Goal: Task Accomplishment & Management: Manage account settings

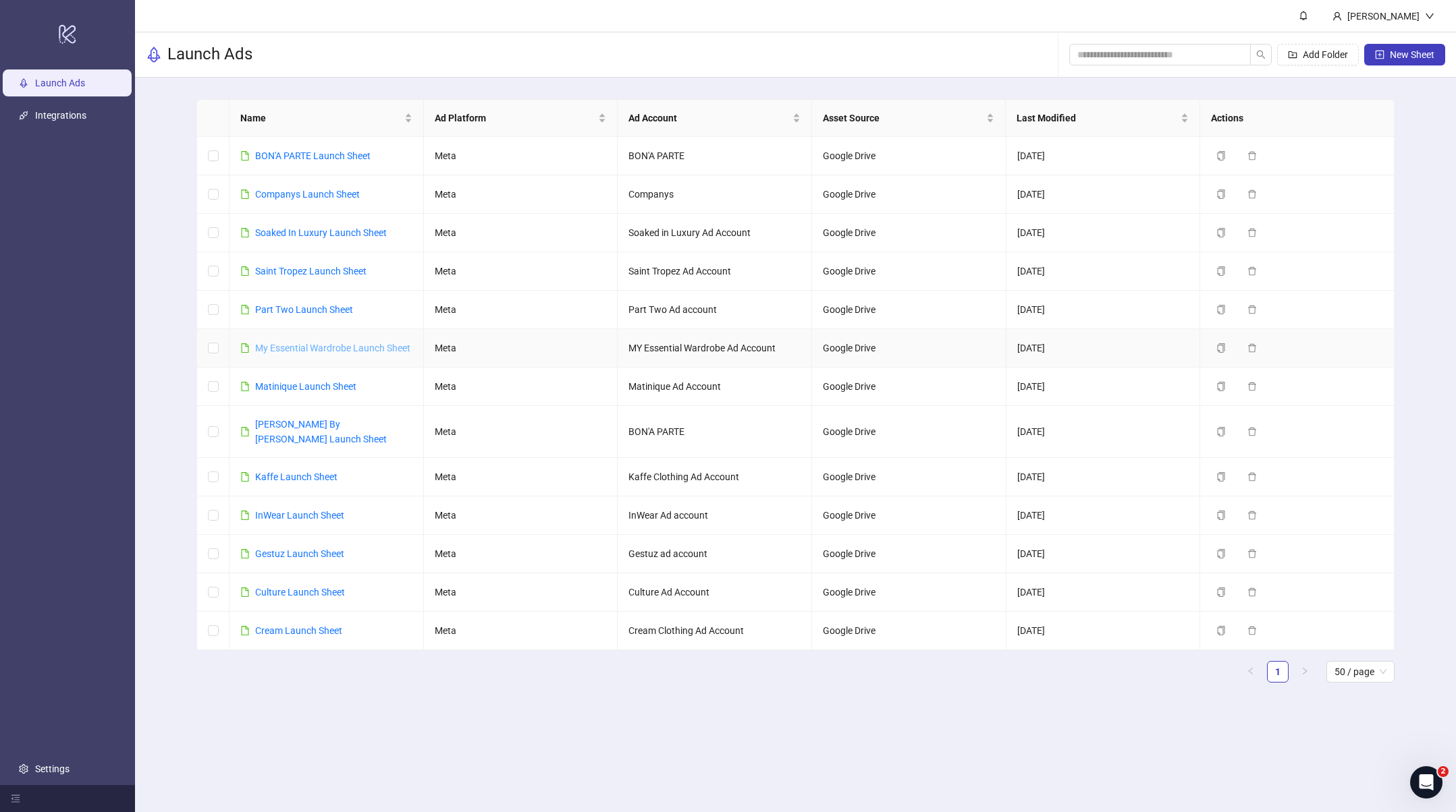
click at [322, 352] on link "My Essential Wardrobe Launch Sheet" at bounding box center [332, 348] width 155 height 11
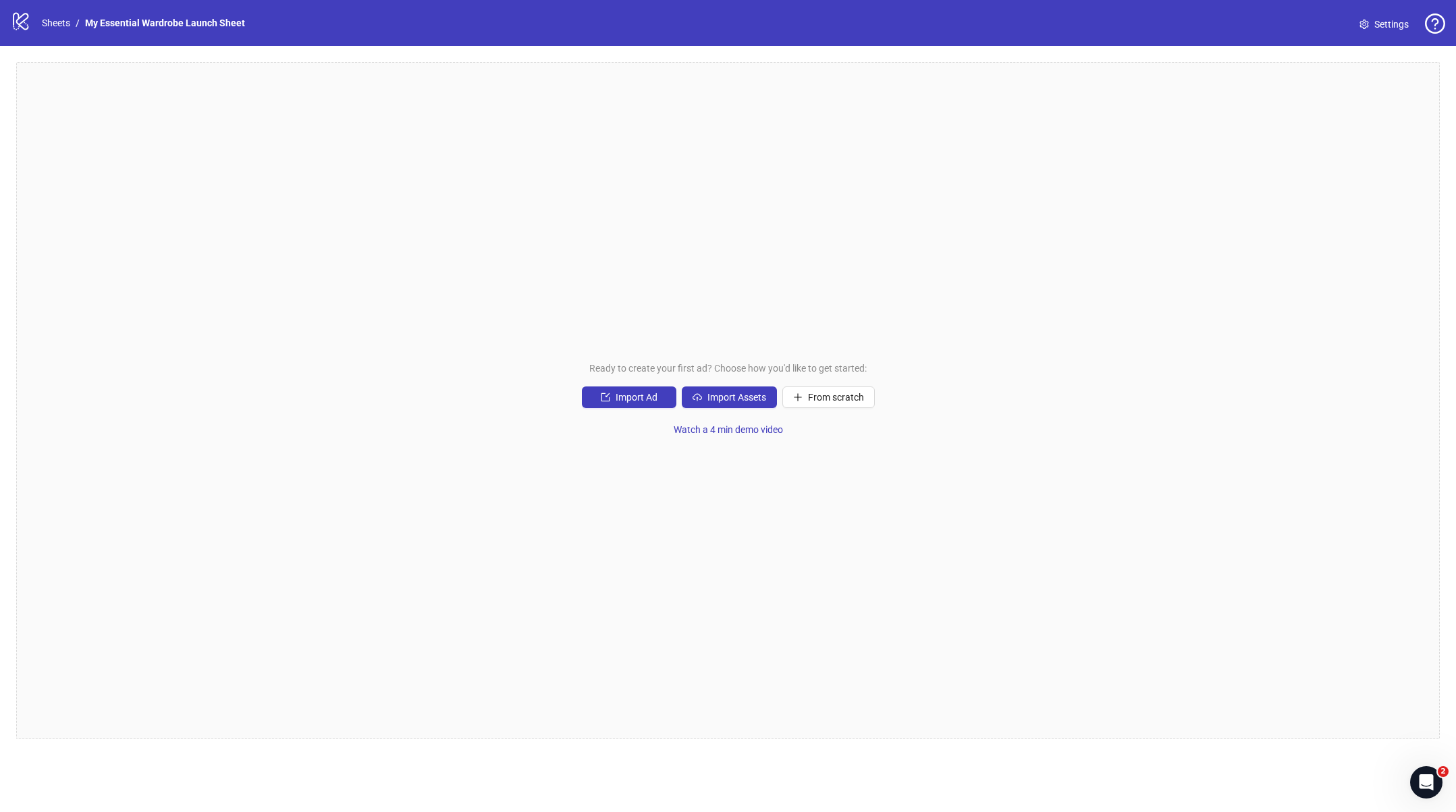
click at [1391, 22] on span "Settings" at bounding box center [1391, 24] width 35 height 15
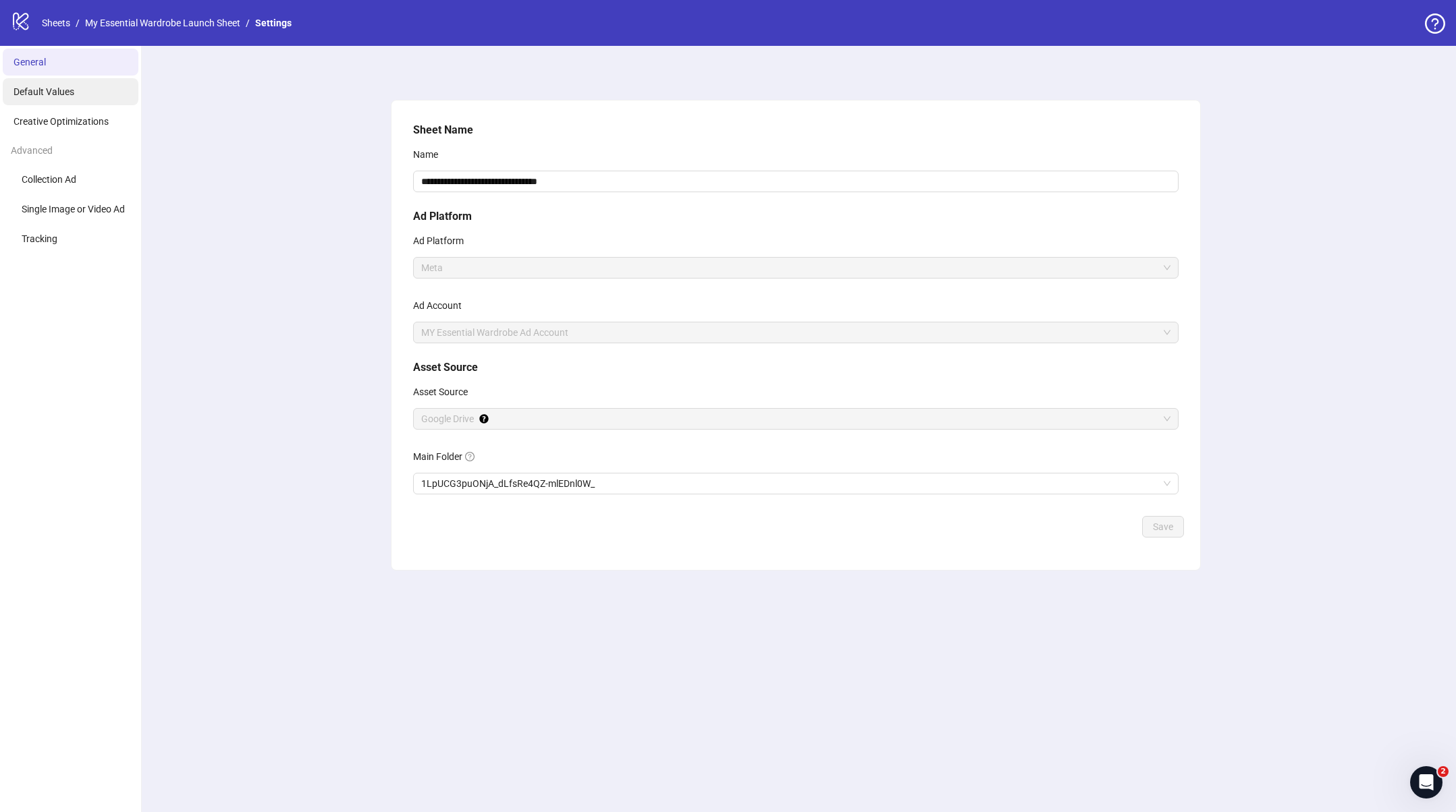
click at [48, 92] on span "Default Values" at bounding box center [43, 91] width 60 height 11
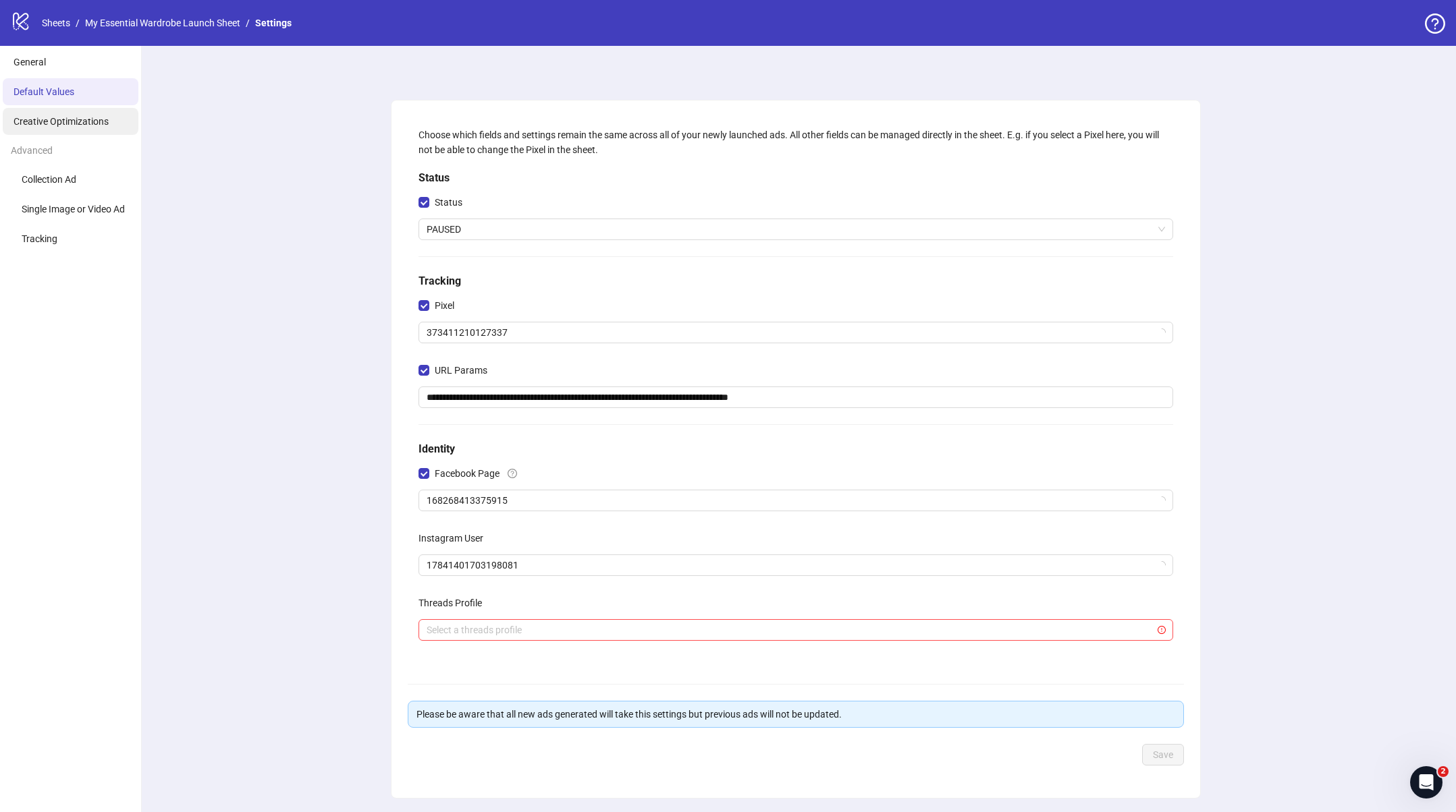
click at [56, 116] on span "Creative Optimizations" at bounding box center [60, 121] width 95 height 11
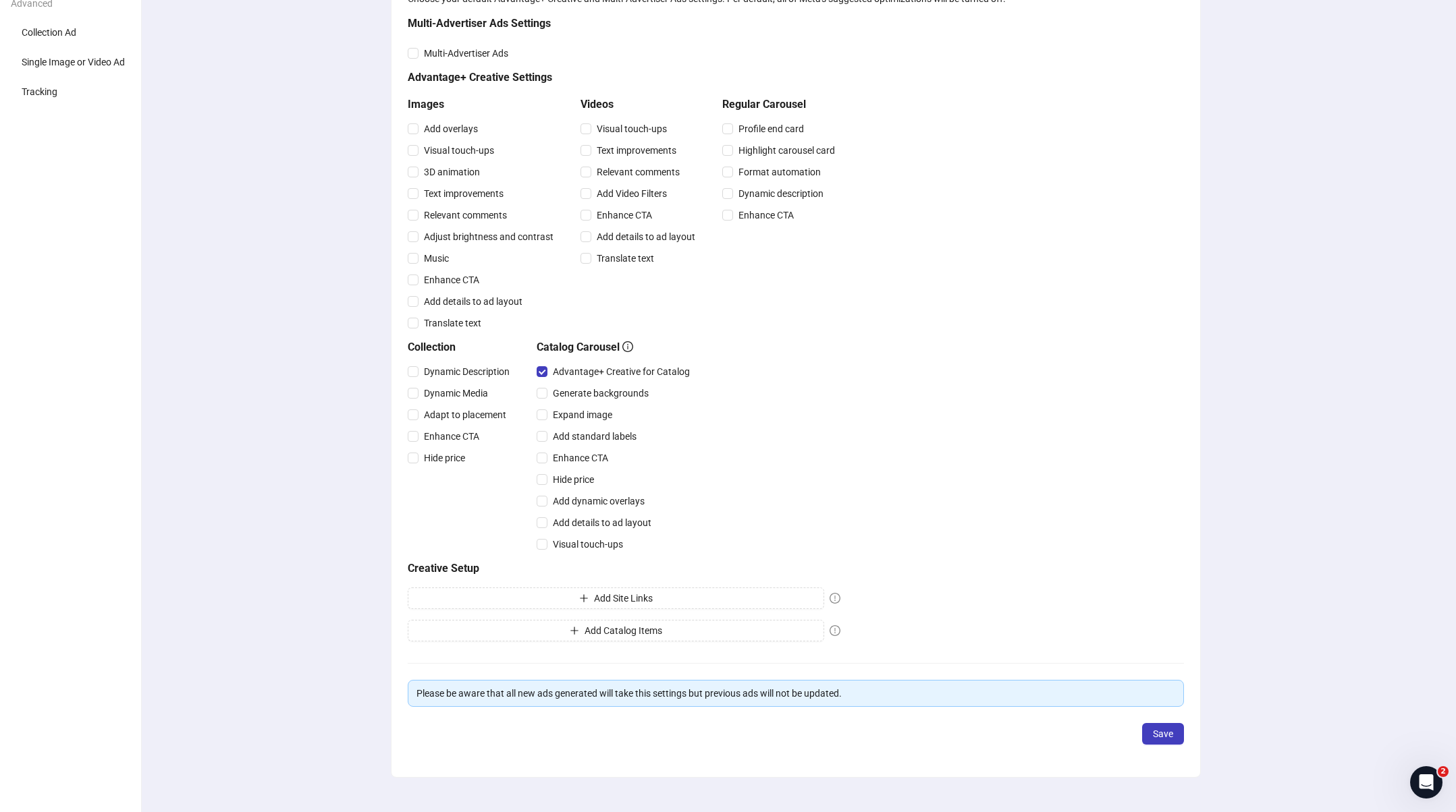
scroll to position [166, 0]
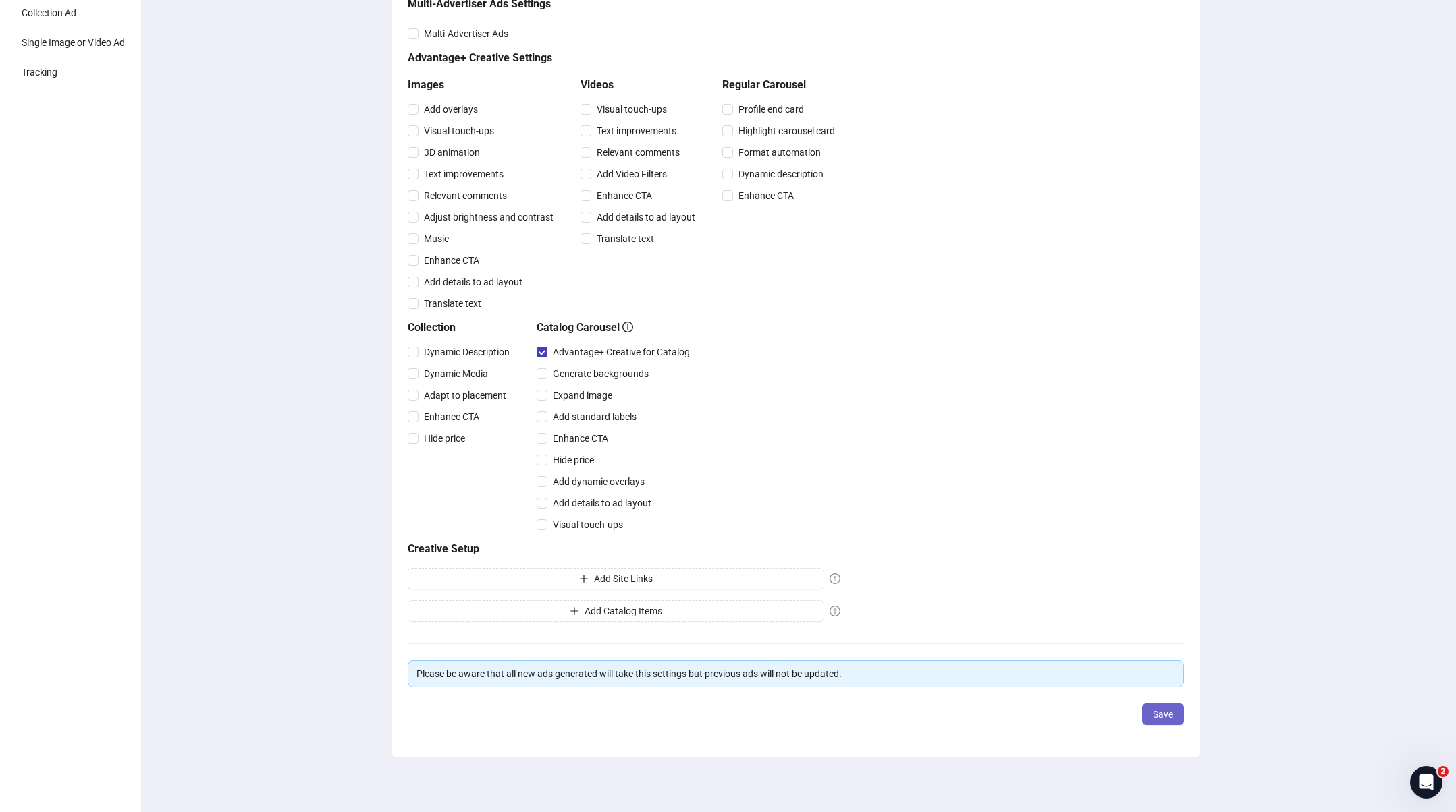
click at [1154, 714] on span "Save" at bounding box center [1163, 714] width 20 height 11
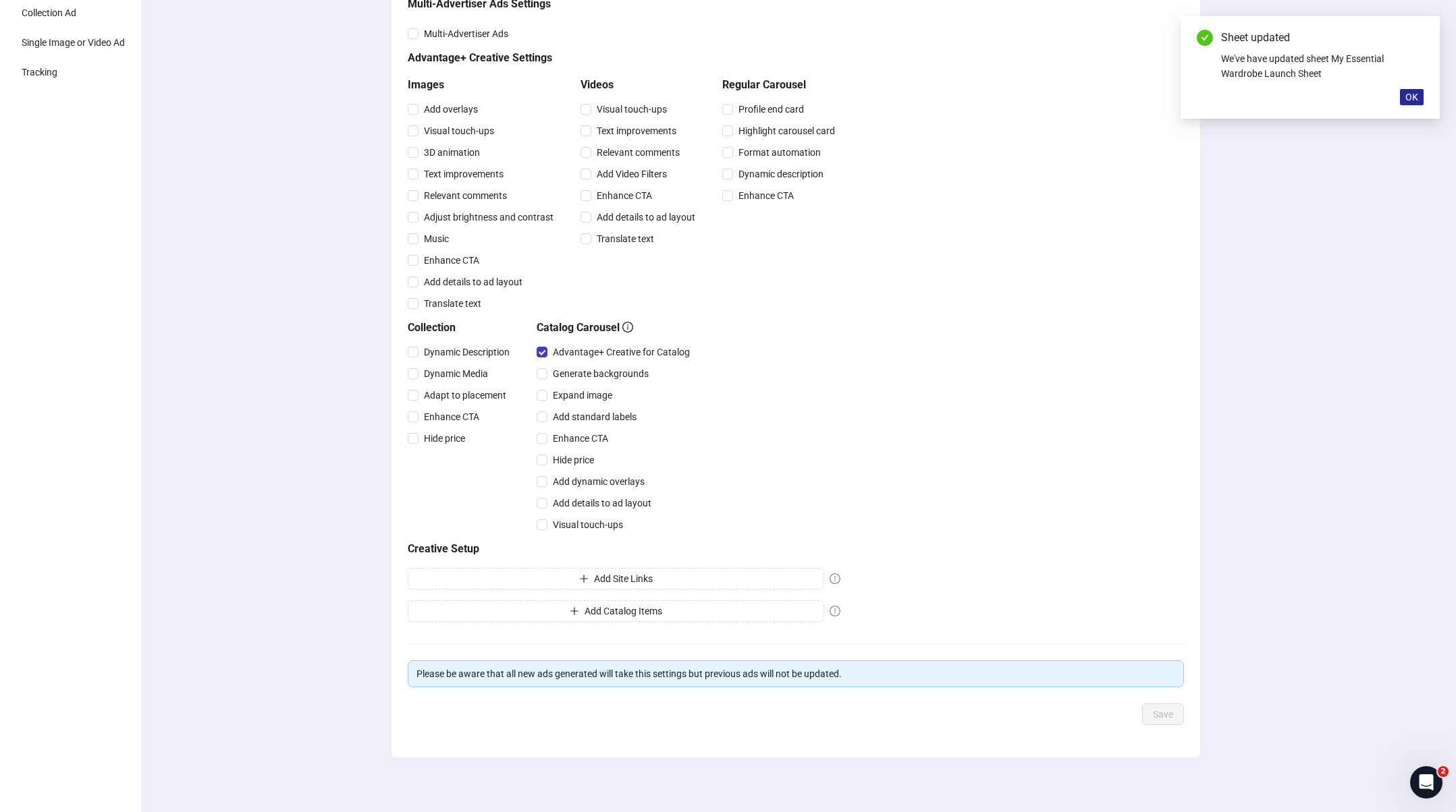
click at [1417, 95] on span "OK" at bounding box center [1410, 97] width 12 height 11
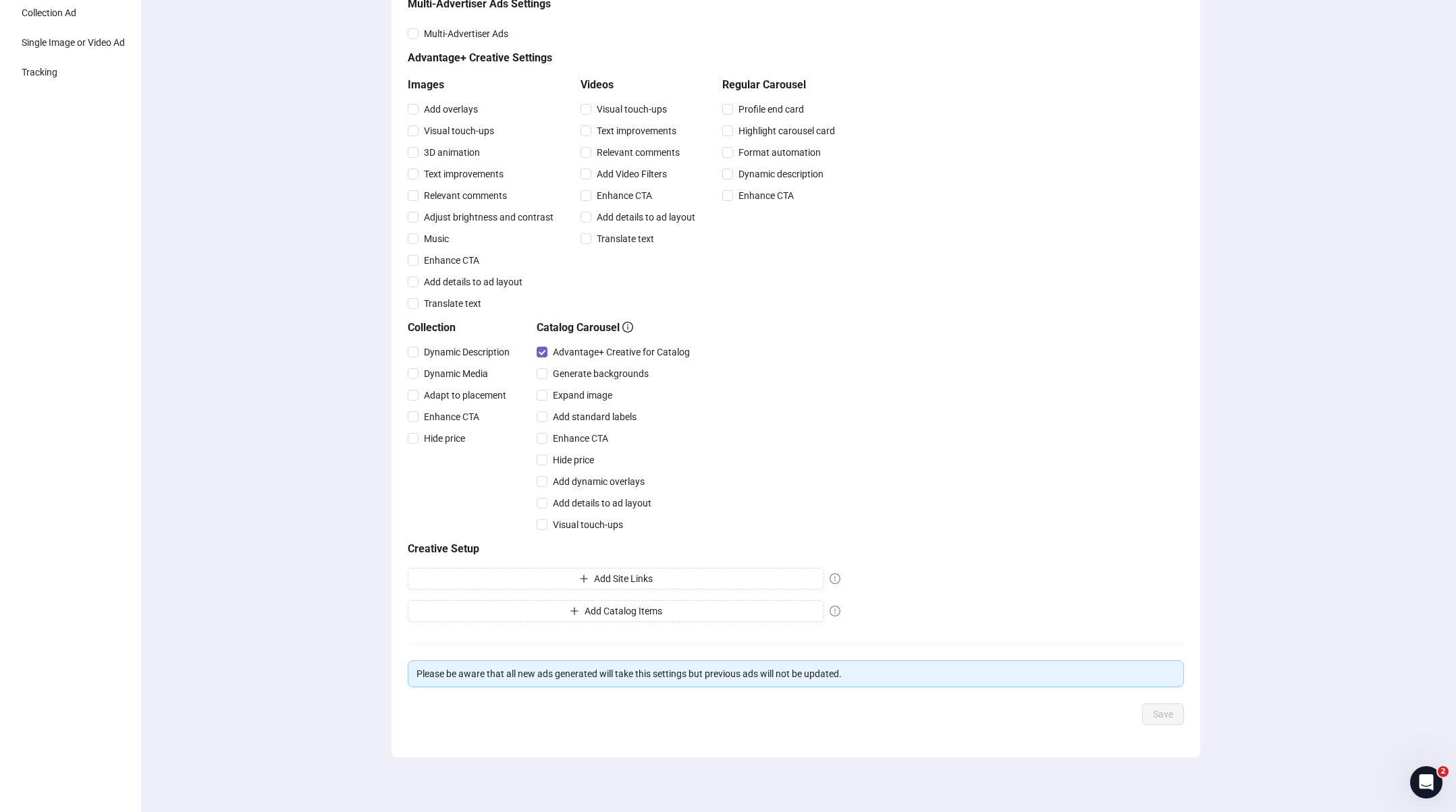
click at [550, 352] on label "Advantage+ Creative for Catalog" at bounding box center [615, 352] width 158 height 15
click at [1161, 719] on span "Save" at bounding box center [1163, 714] width 20 height 11
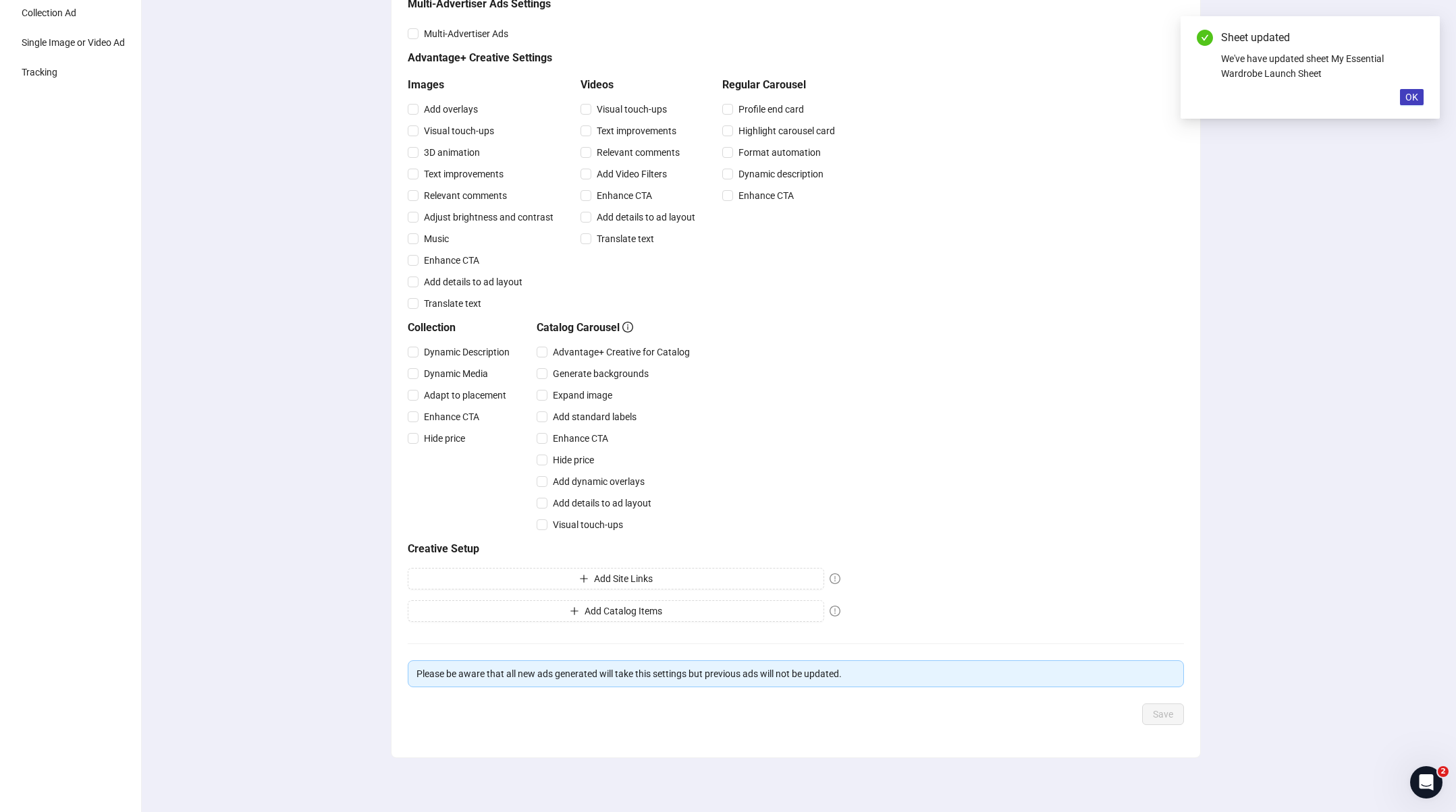
click at [1082, 574] on div "Creative optimizations Choose your default Advantage+ Creative and Multi-Advert…" at bounding box center [795, 289] width 776 height 677
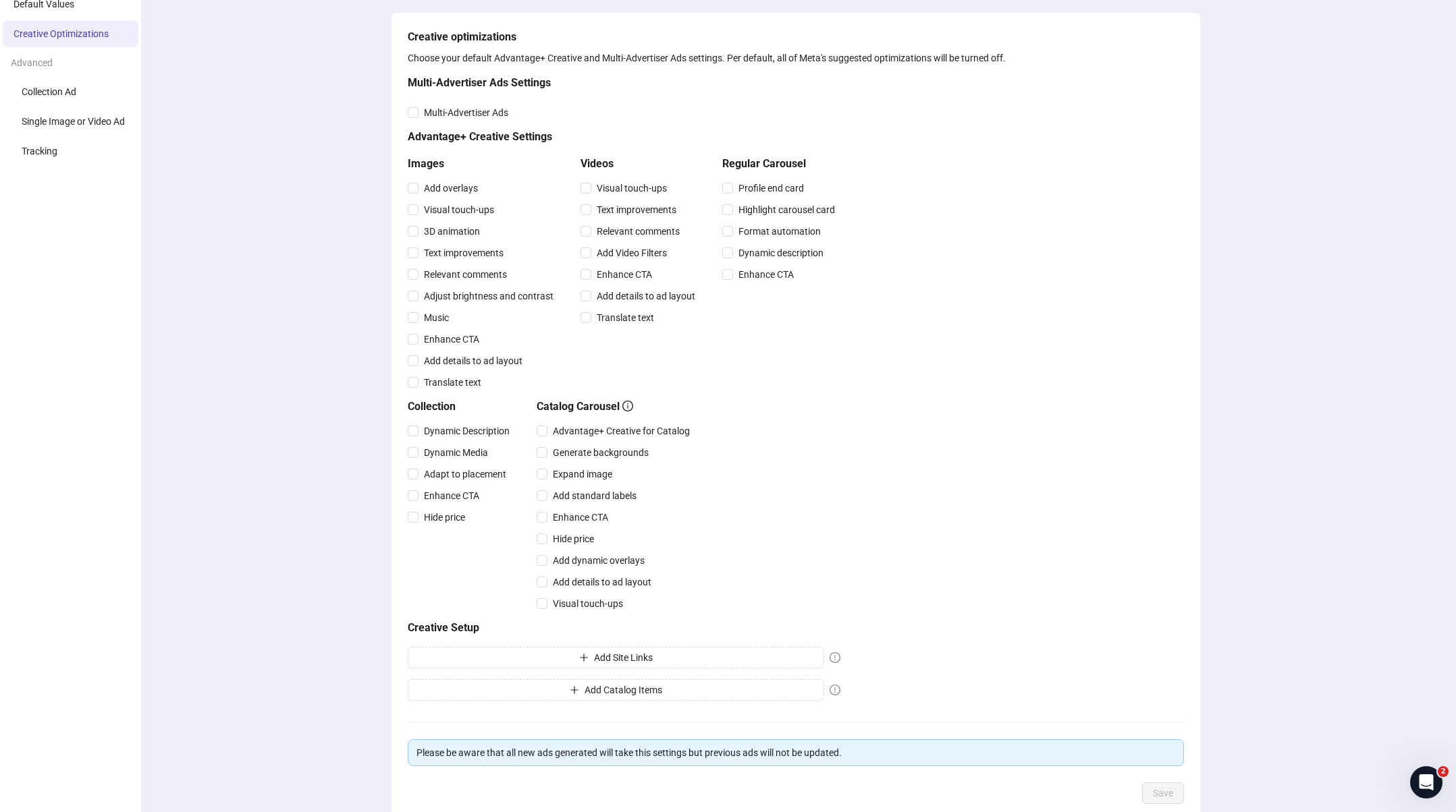
scroll to position [85, 0]
click at [664, 691] on button "Add Catalog Items" at bounding box center [615, 692] width 417 height 22
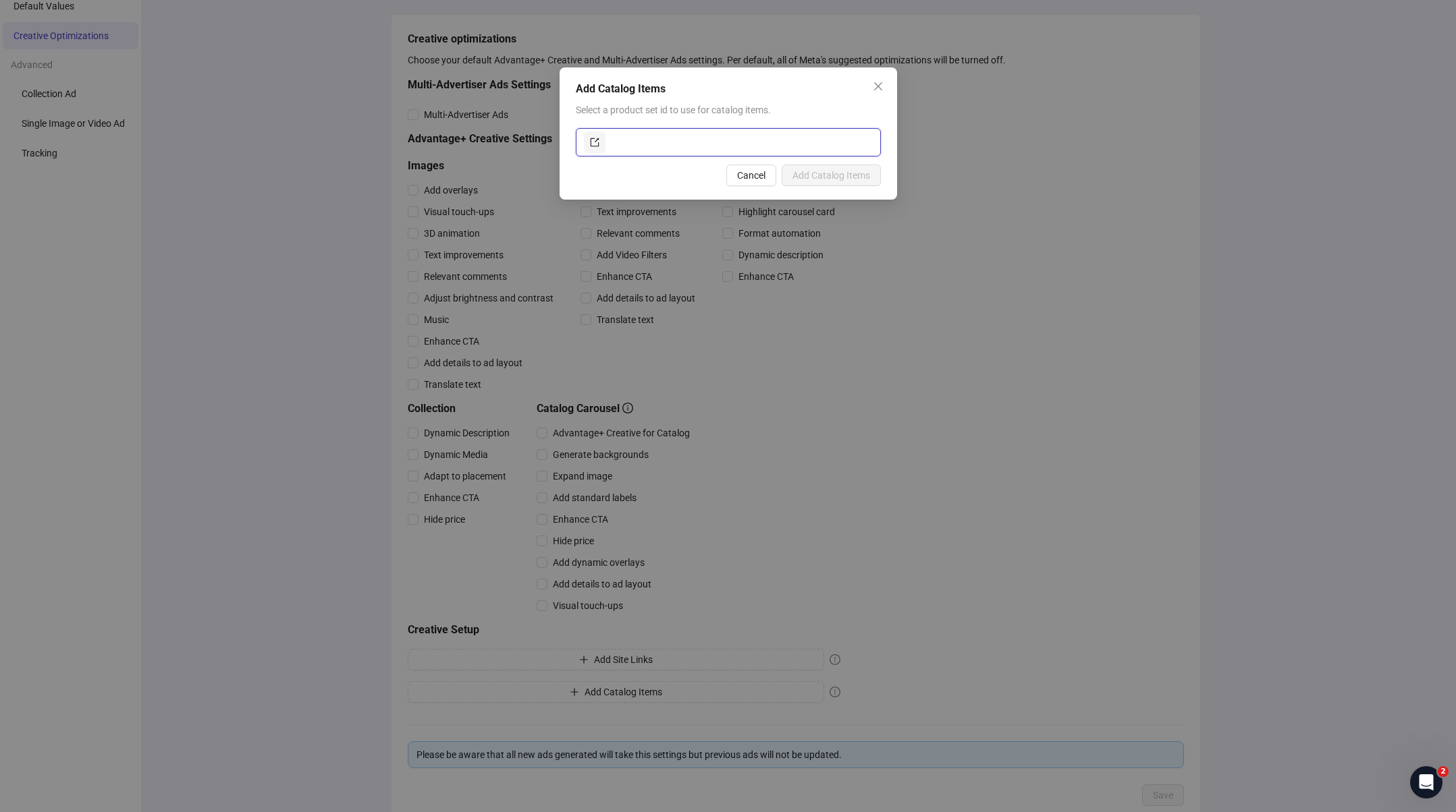
click at [697, 144] on input "text" at bounding box center [740, 142] width 264 height 22
paste input "**********"
type input "**********"
click at [675, 167] on div "Cancel Add Catalog Items" at bounding box center [728, 175] width 305 height 22
click at [815, 172] on span "Add Catalog Items" at bounding box center [832, 175] width 78 height 11
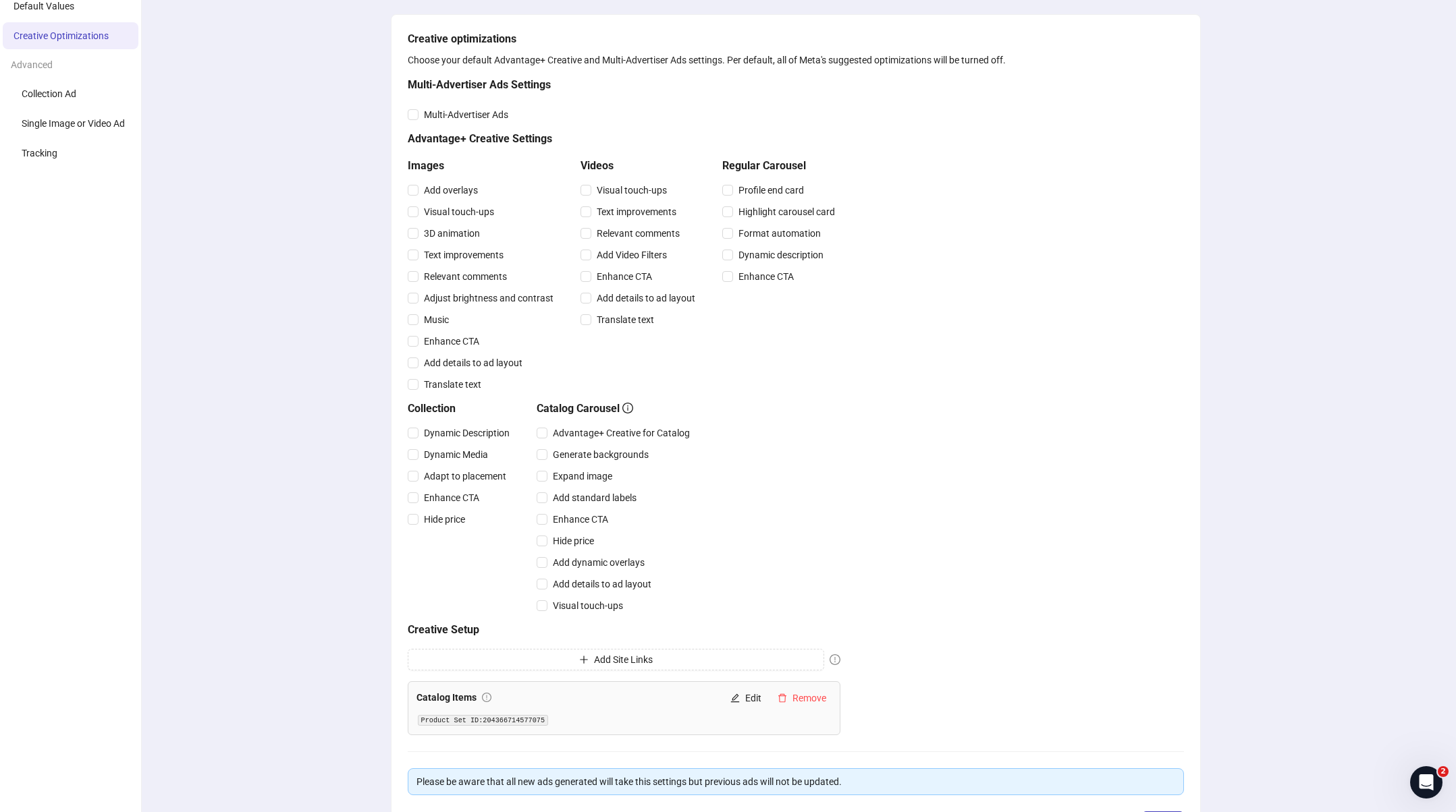
click at [1009, 689] on div "Creative optimizations Choose your default Advantage+ Creative and Multi-Advert…" at bounding box center [795, 382] width 776 height 704
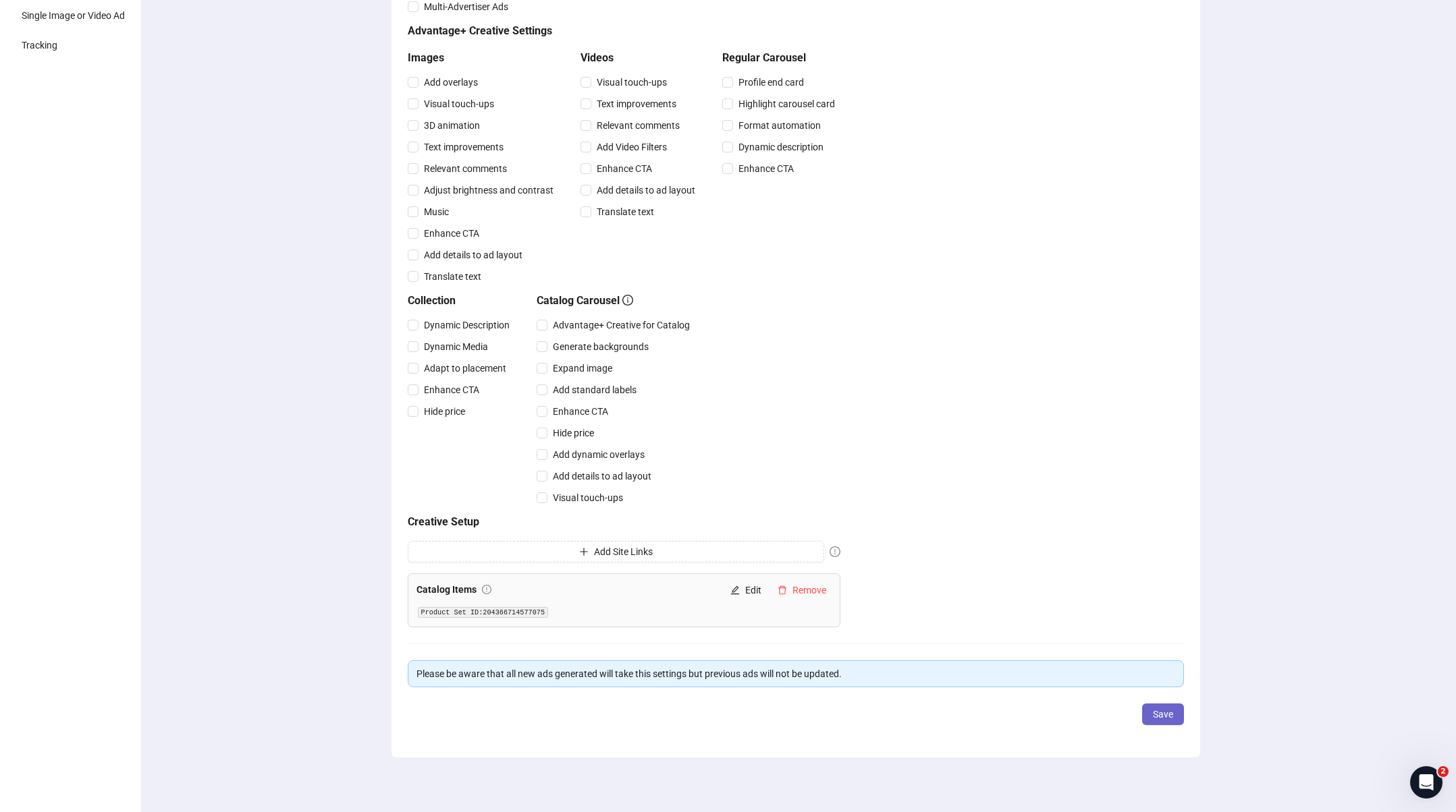
click at [1160, 715] on span "Save" at bounding box center [1163, 714] width 20 height 11
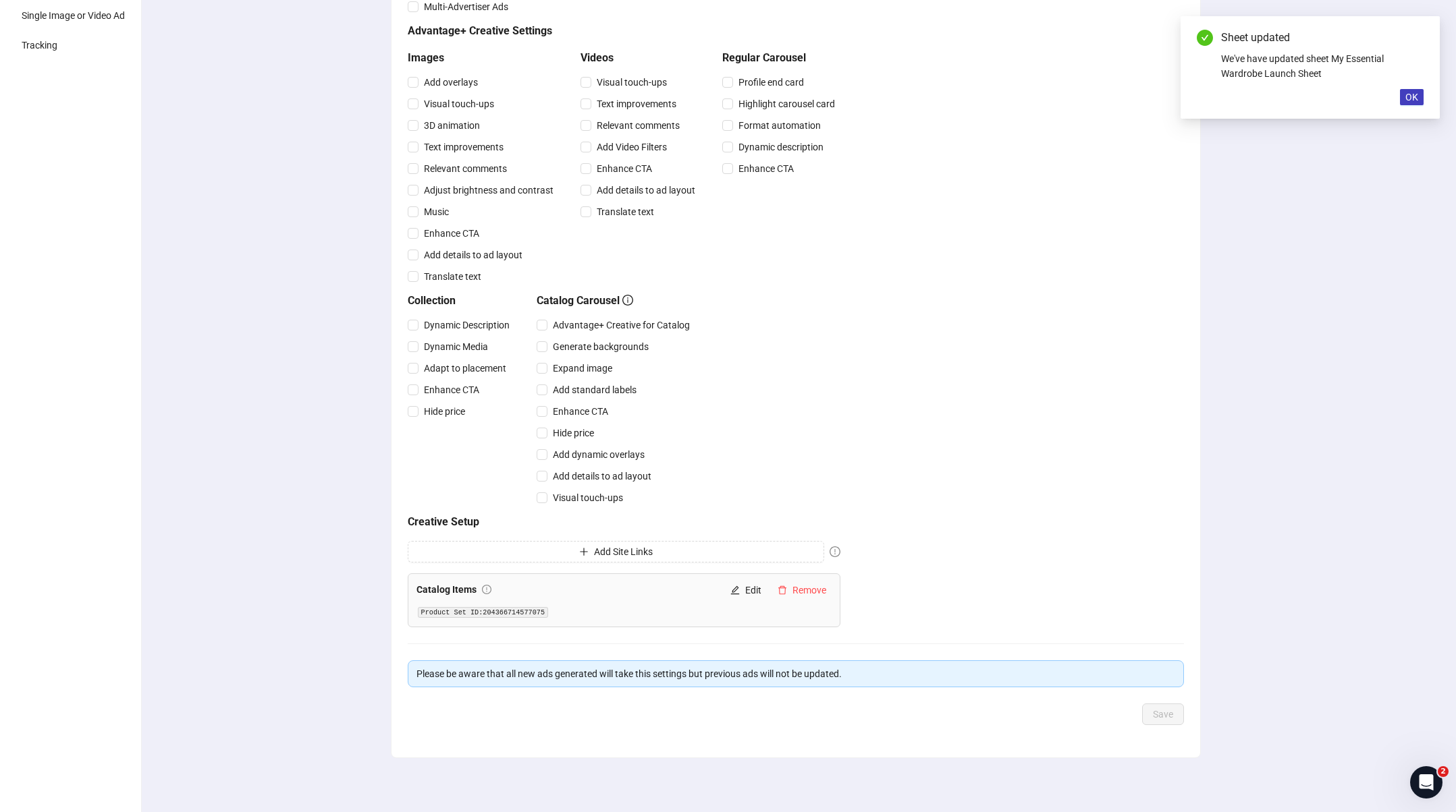
click at [1275, 669] on div "Creative optimizations Choose your default Advantage+ Creative and Multi-Advert…" at bounding box center [795, 332] width 1321 height 959
click at [1410, 97] on span "OK" at bounding box center [1410, 97] width 12 height 11
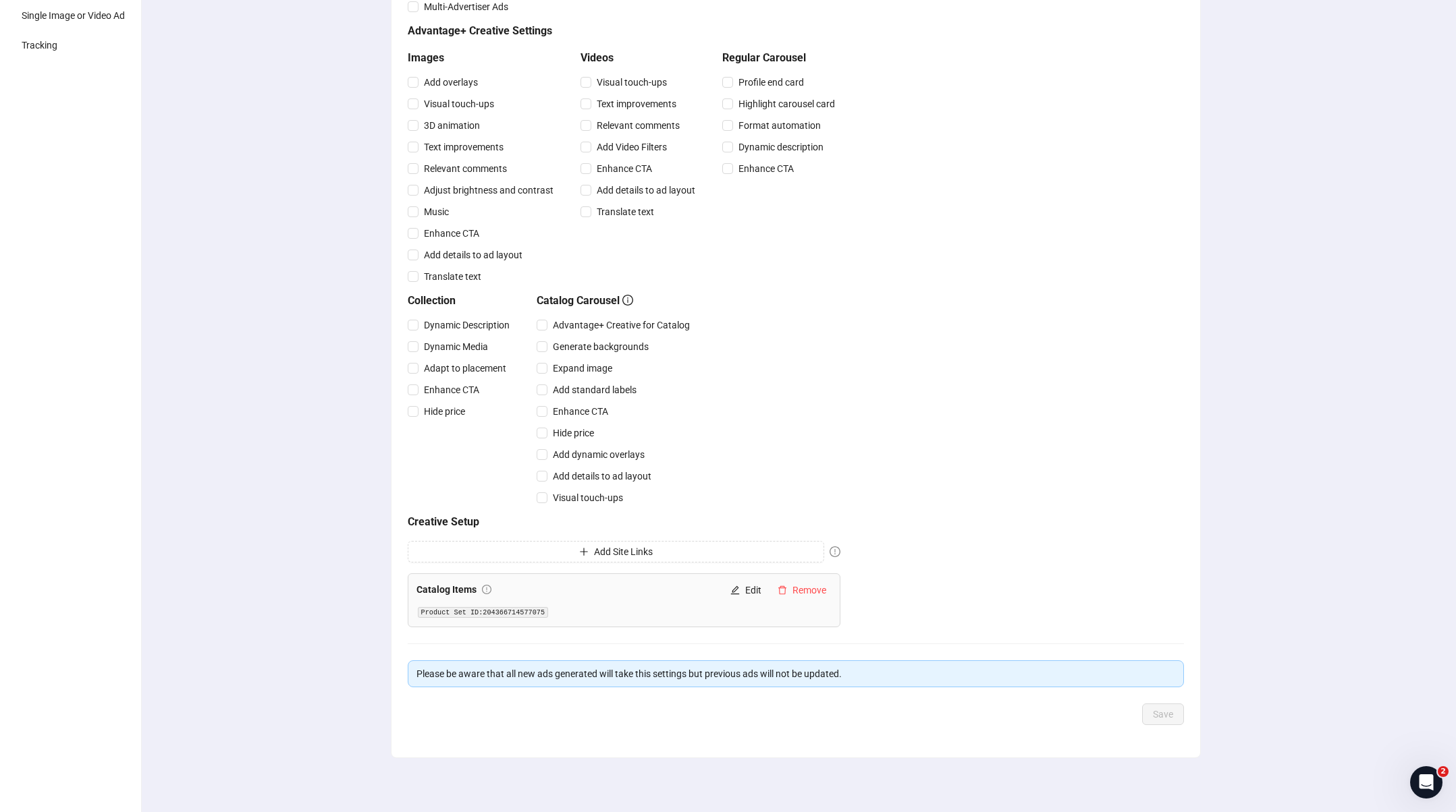
drag, startPoint x: 1385, startPoint y: 276, endPoint x: 1378, endPoint y: 278, distance: 7.3
click at [1384, 276] on div "Creative optimizations Choose your default Advantage+ Creative and Multi-Advert…" at bounding box center [795, 332] width 1321 height 959
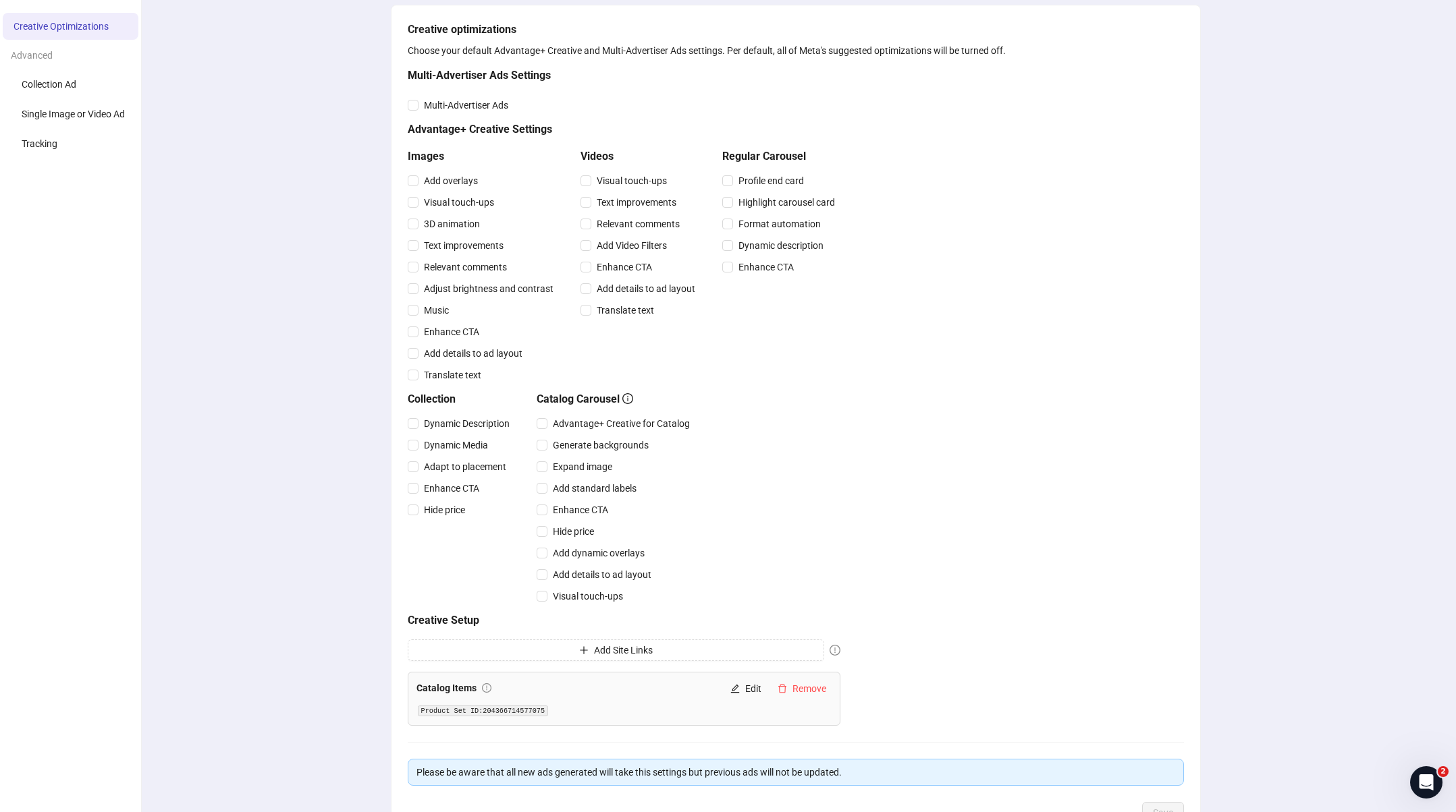
scroll to position [0, 0]
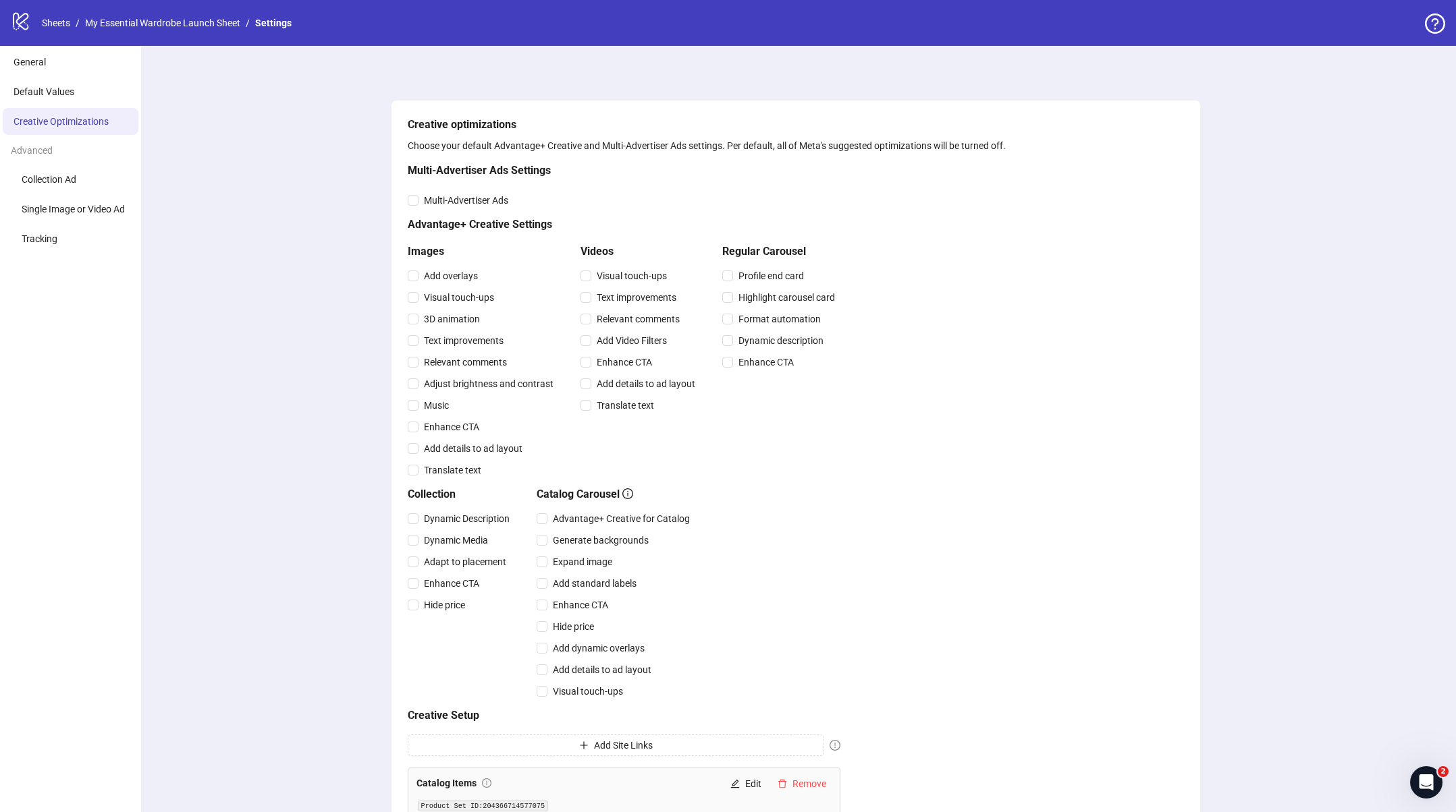
click at [1175, 555] on div "Creative optimizations Choose your default Advantage+ Creative and Multi-Advert…" at bounding box center [795, 468] width 776 height 704
click at [72, 176] on span "Collection Ad" at bounding box center [49, 179] width 55 height 11
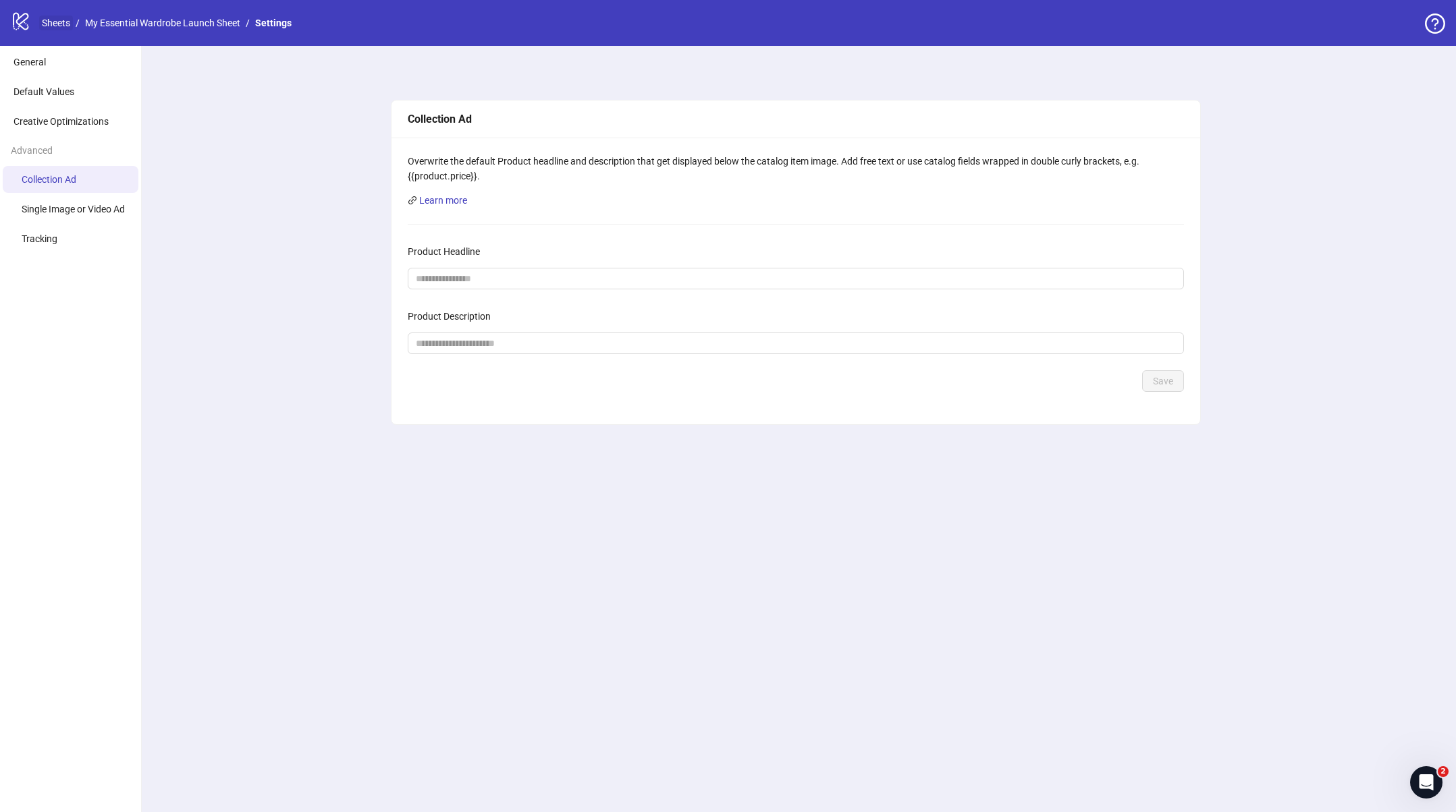
click at [63, 23] on link "Sheets" at bounding box center [55, 23] width 34 height 15
